Goal: Find contact information: Find contact information

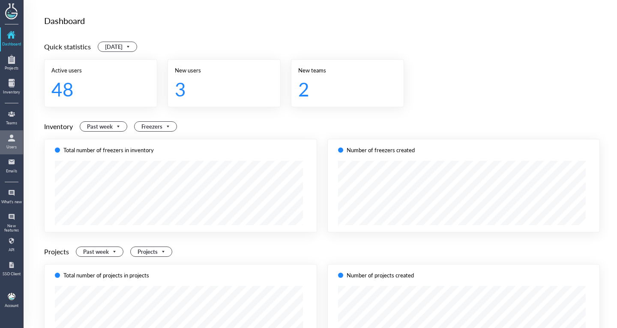
click at [13, 146] on div "Users" at bounding box center [11, 147] width 21 height 4
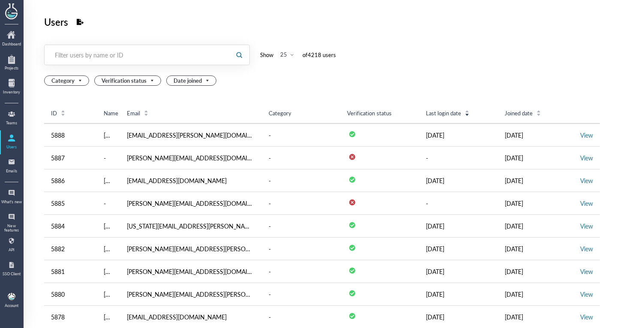
click at [174, 51] on div "Filter users by name or ID" at bounding box center [137, 55] width 165 height 9
type input "f"
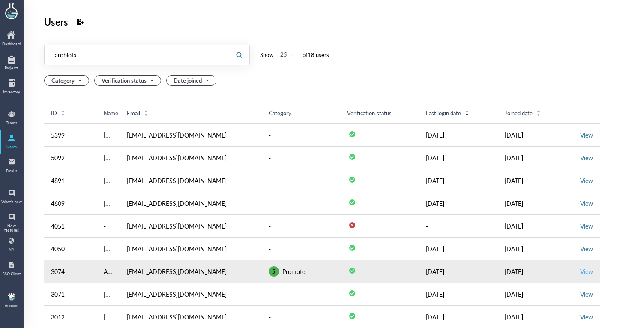
type input "arobiotx"
click at [584, 270] on link "View" at bounding box center [586, 271] width 13 height 9
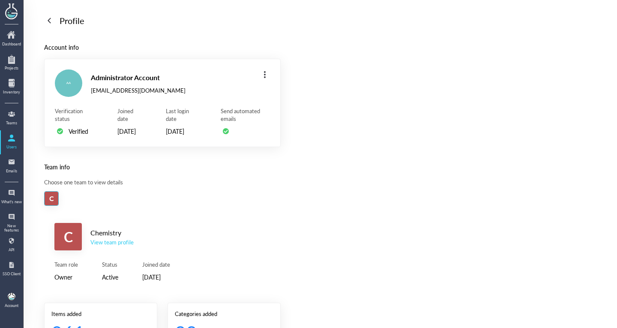
click at [96, 246] on div "View team profile" at bounding box center [111, 242] width 43 height 8
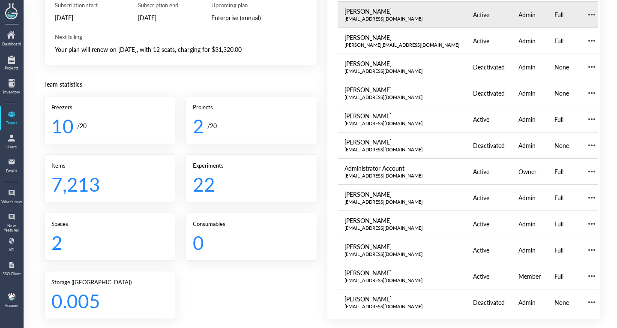
scroll to position [138, 0]
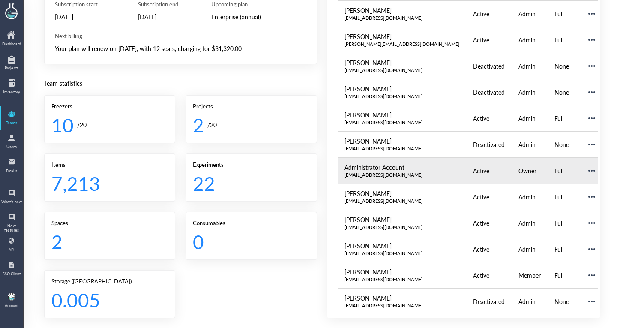
click at [368, 172] on div "[EMAIL_ADDRESS][DOMAIN_NAME]" at bounding box center [402, 174] width 115 height 7
copy div "[EMAIL_ADDRESS][DOMAIN_NAME]"
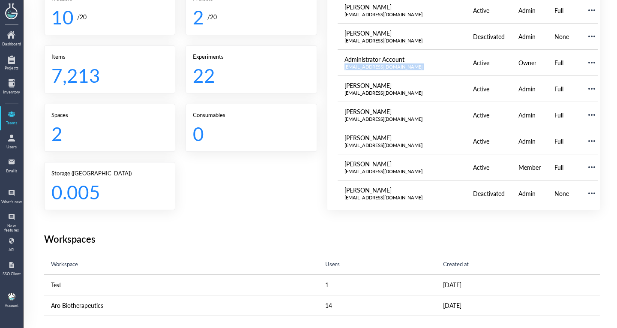
scroll to position [15, 0]
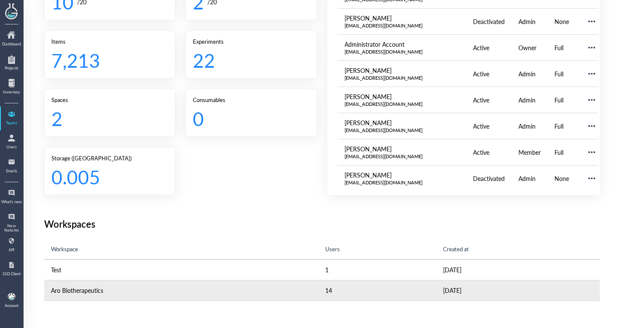
click at [267, 288] on td "Aro Biotherapeutics" at bounding box center [181, 290] width 274 height 21
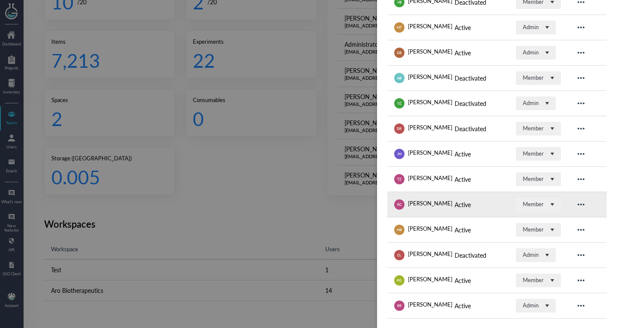
scroll to position [184, 0]
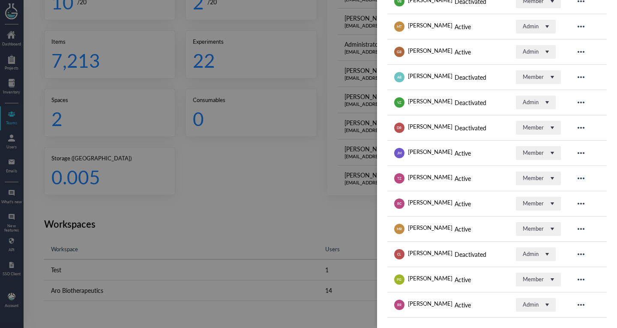
click at [299, 252] on div at bounding box center [308, 164] width 617 height 328
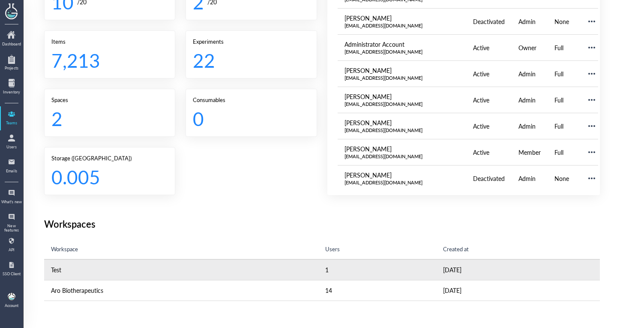
click at [288, 272] on td "Test" at bounding box center [181, 269] width 274 height 21
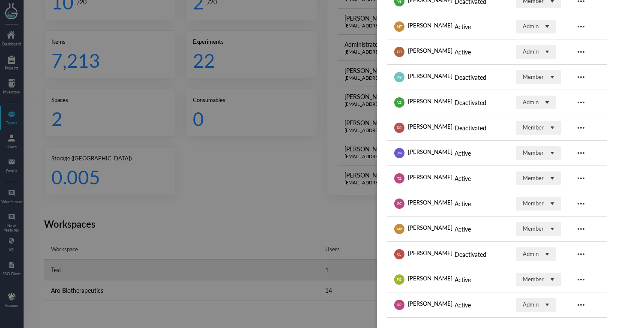
scroll to position [0, 0]
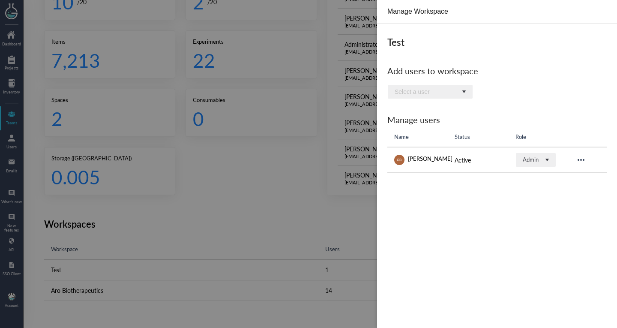
click at [304, 238] on div at bounding box center [308, 164] width 617 height 328
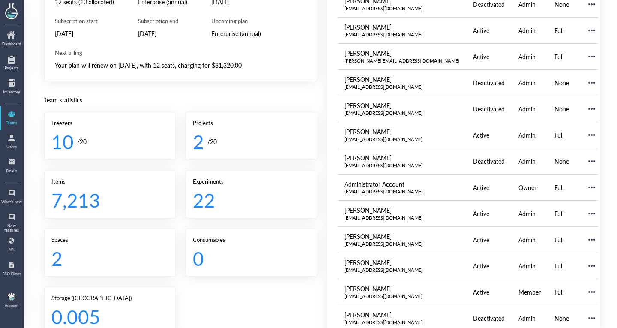
scroll to position [105, 0]
